Goal: Find specific page/section: Find specific page/section

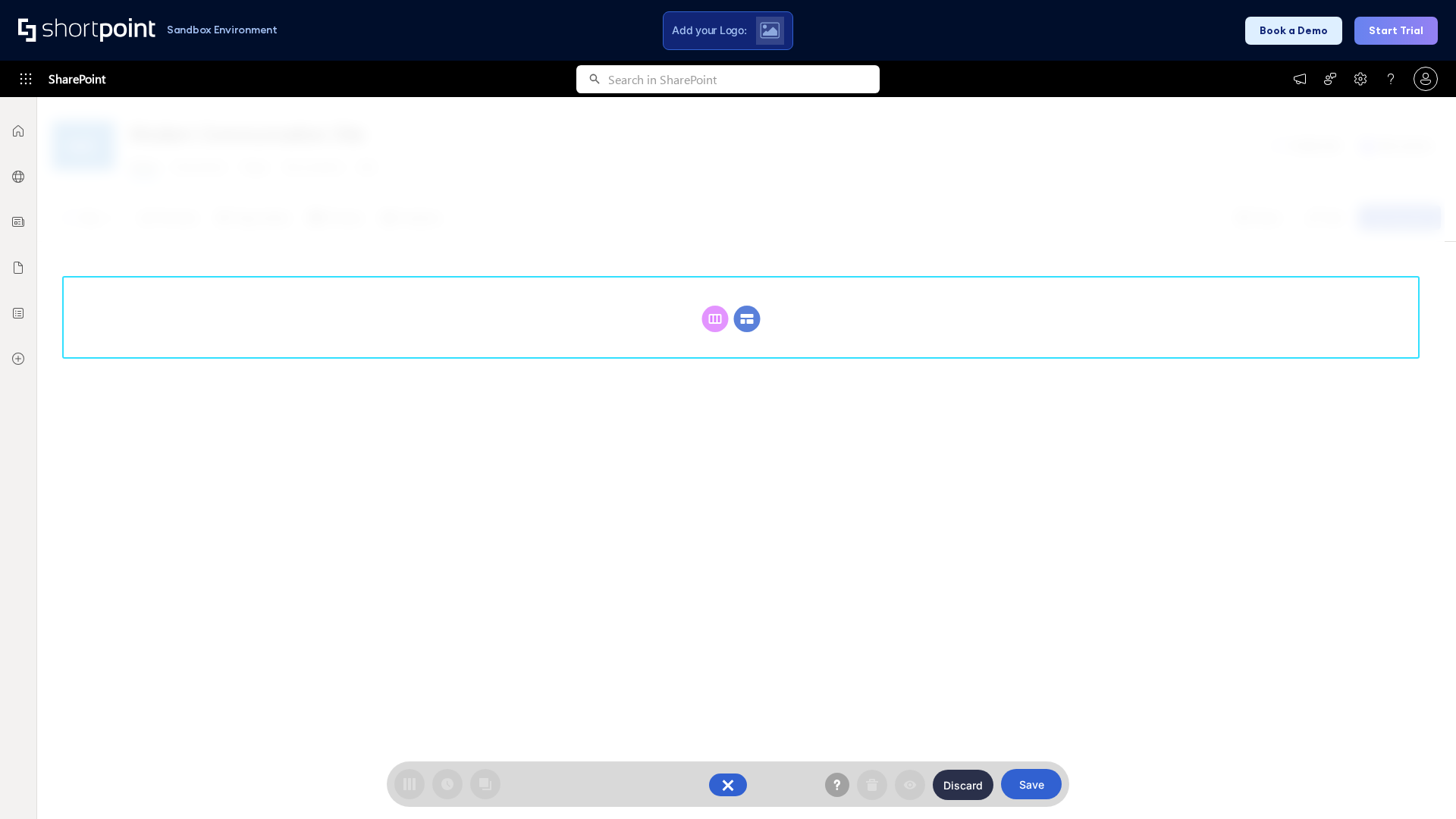
scroll to position [208, 0]
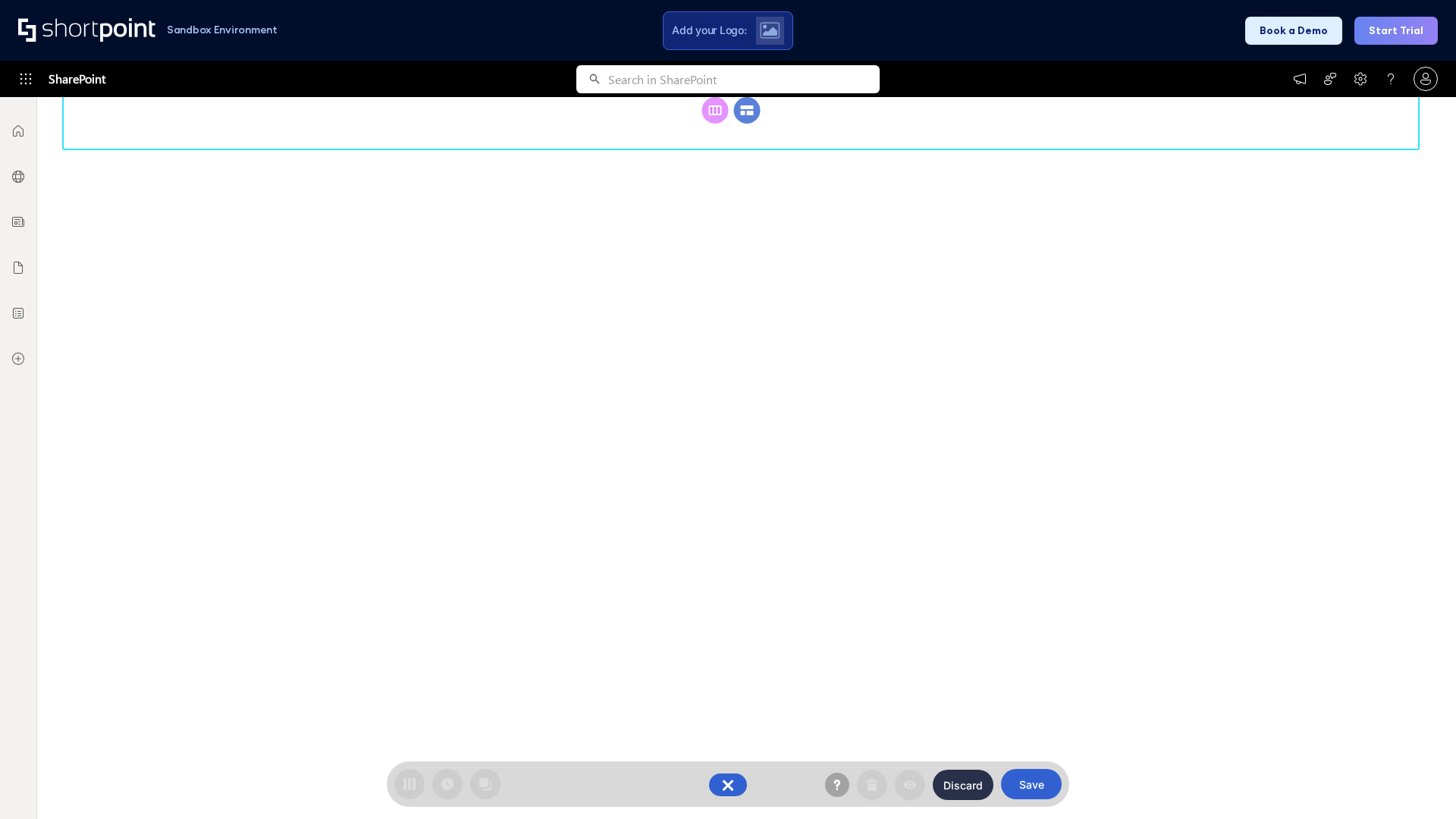
click at [746, 124] on circle at bounding box center [746, 110] width 27 height 27
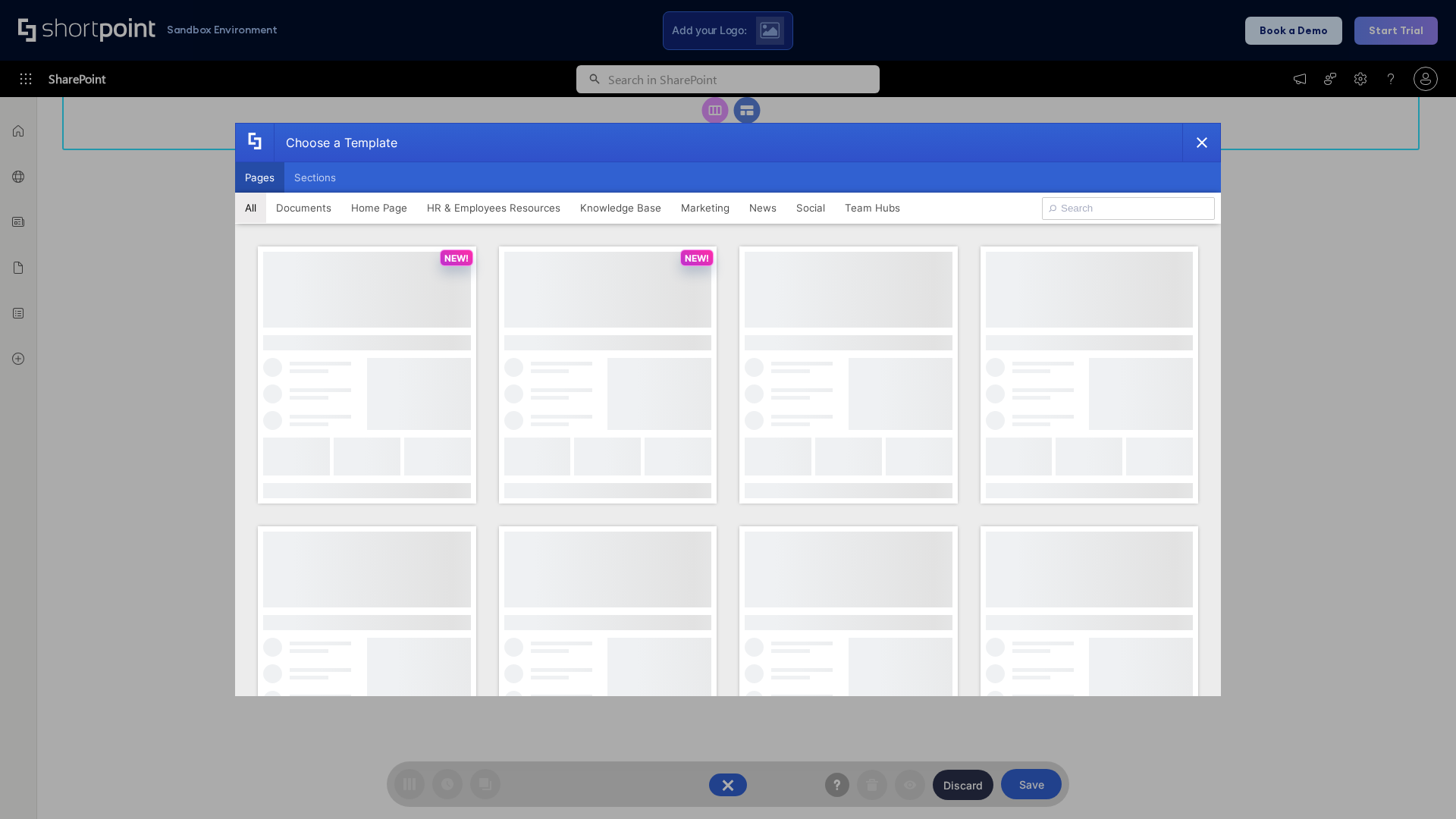
scroll to position [0, 0]
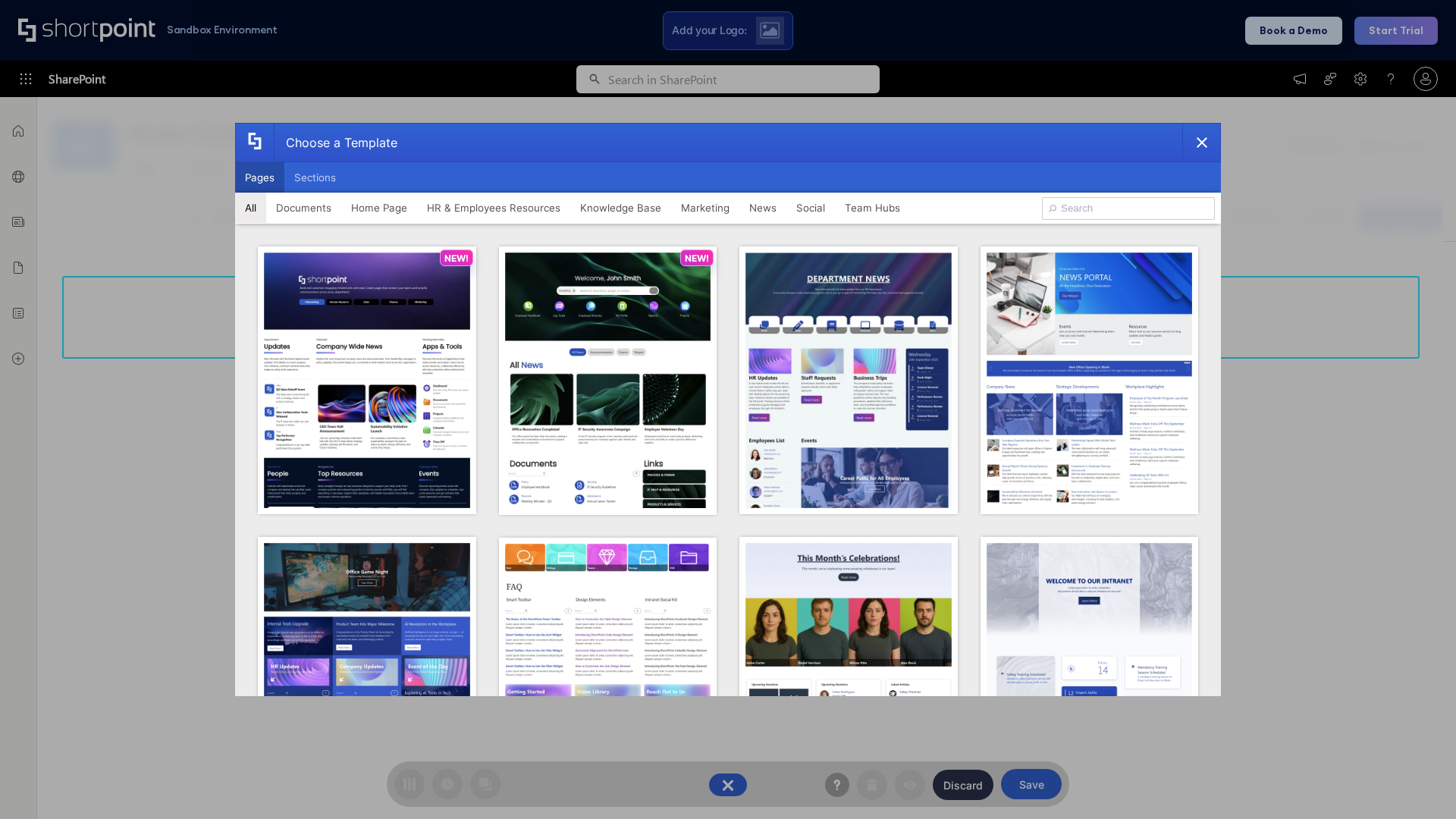
click at [259, 177] on button "Pages" at bounding box center [259, 177] width 50 height 30
type input "News Portal 5"
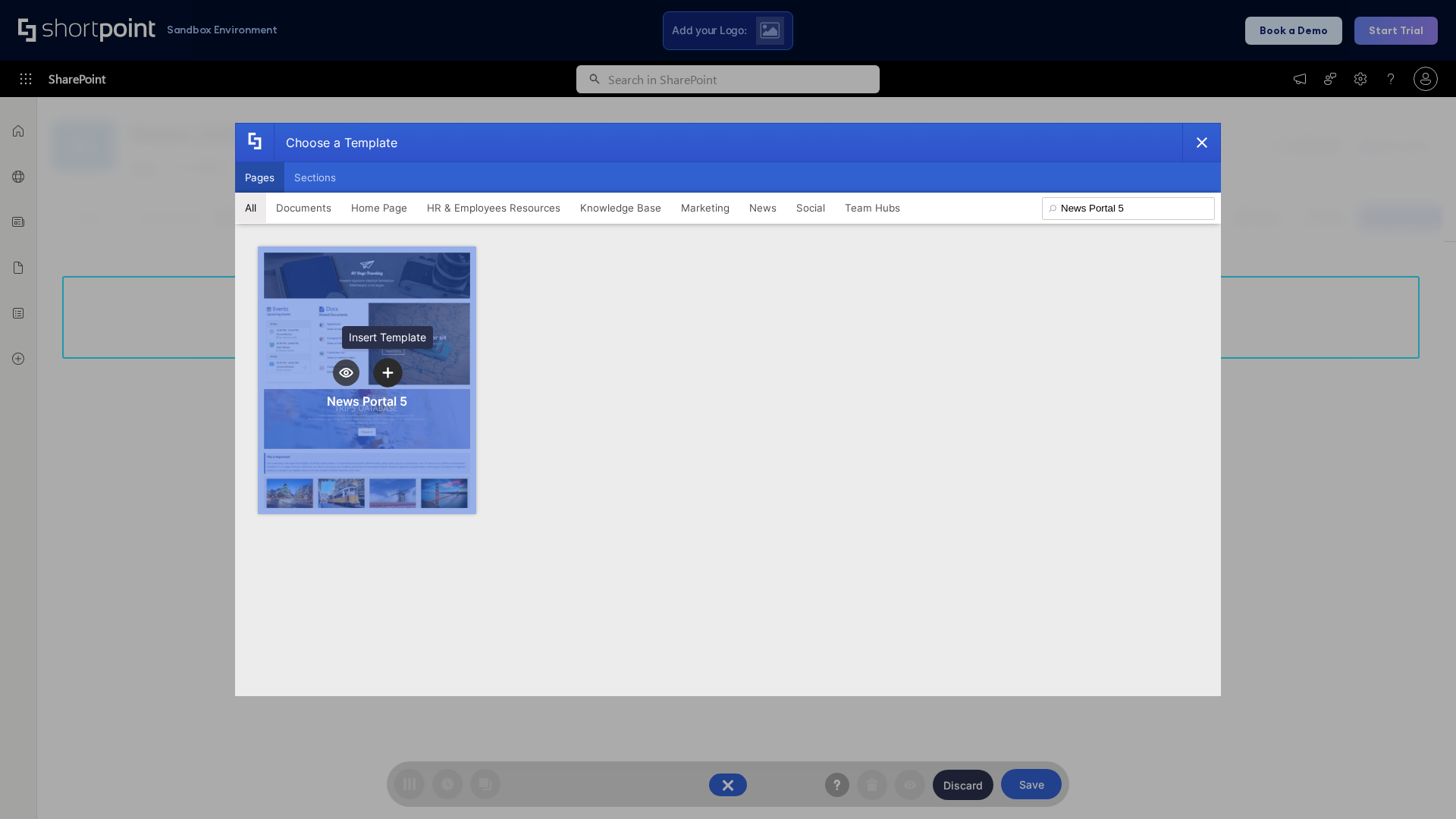
click at [388, 372] on icon "template selector" at bounding box center [388, 372] width 11 height 11
